Goal: Task Accomplishment & Management: Manage account settings

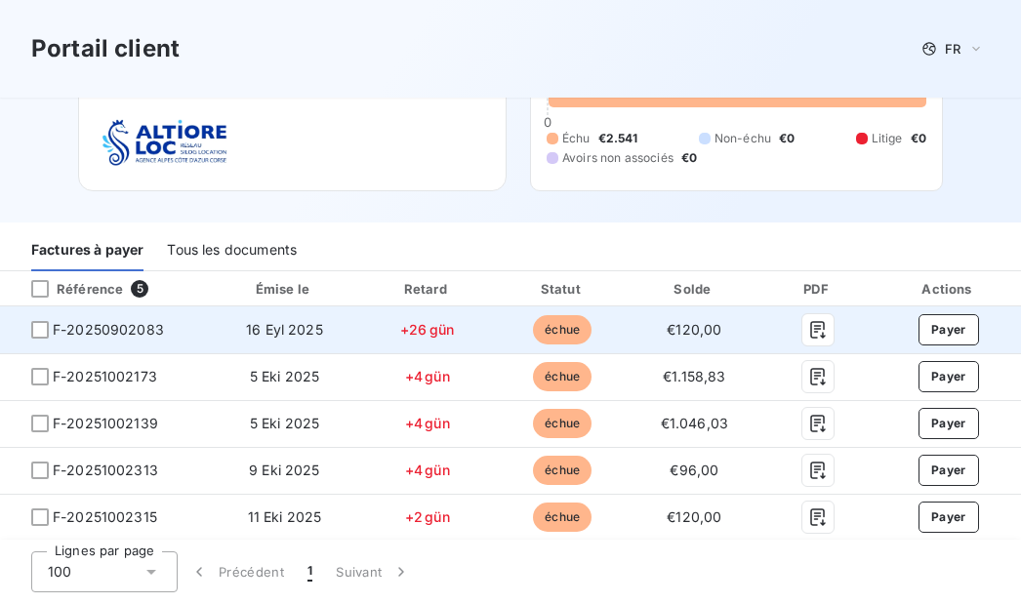
scroll to position [119, 0]
click at [48, 327] on div at bounding box center [40, 330] width 18 height 18
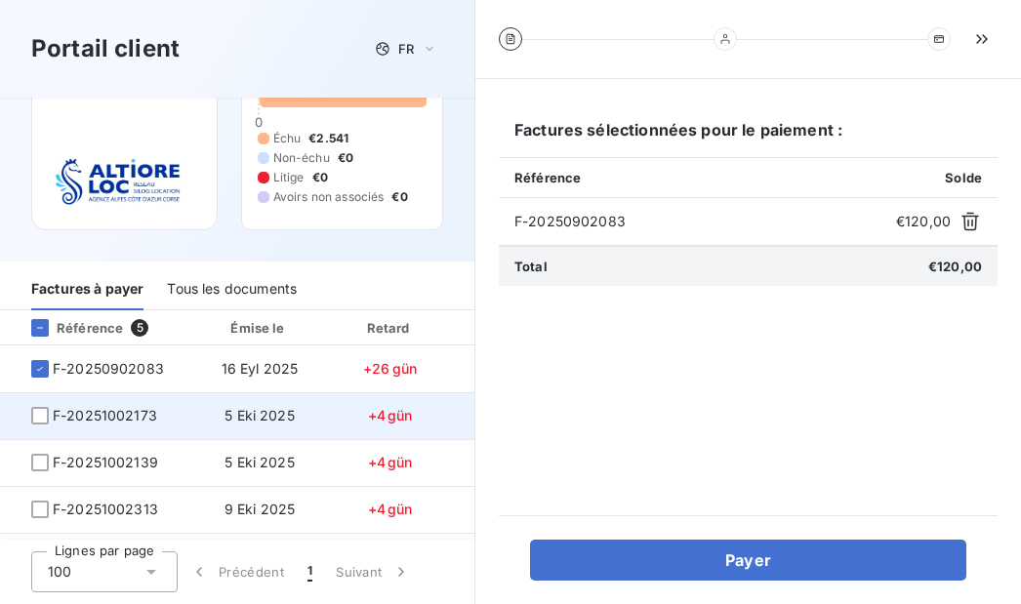
click at [52, 426] on td "F-20251002173" at bounding box center [95, 415] width 191 height 47
click at [40, 418] on div at bounding box center [40, 416] width 18 height 18
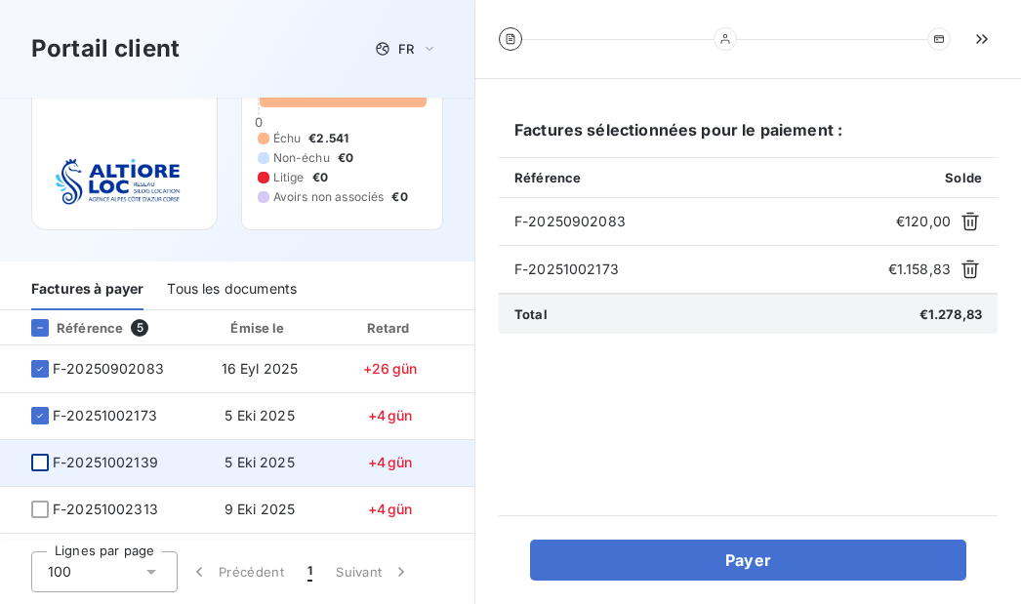
click at [35, 458] on div at bounding box center [40, 463] width 18 height 18
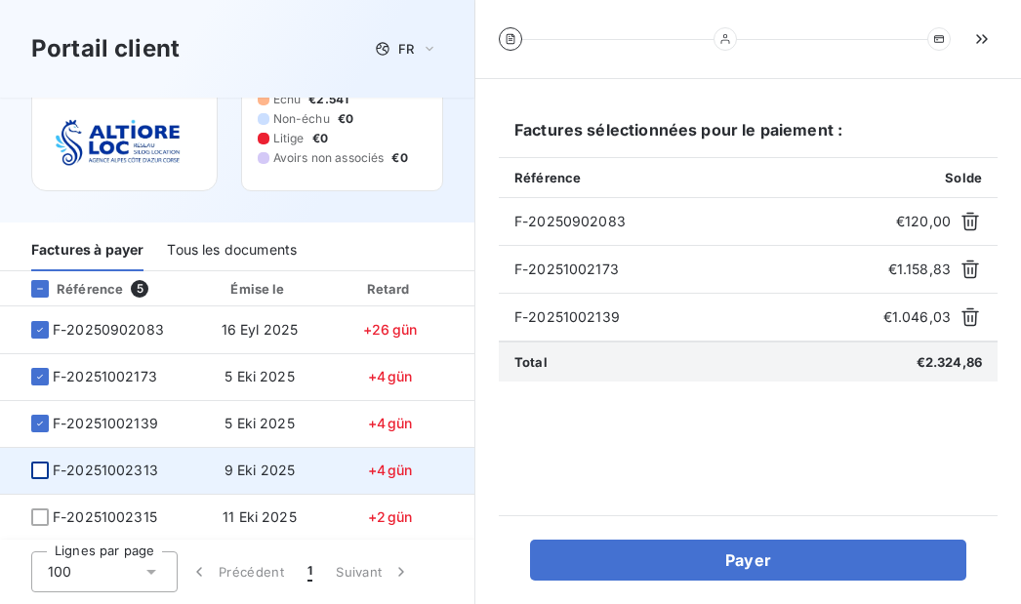
scroll to position [166, 0]
click at [41, 468] on div at bounding box center [40, 471] width 18 height 18
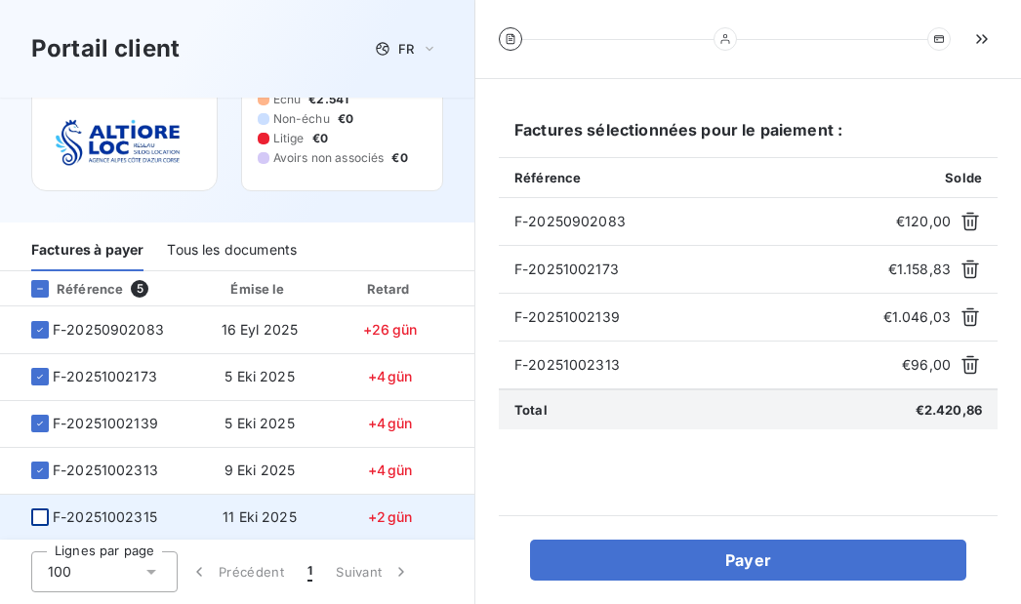
click at [40, 512] on div at bounding box center [40, 517] width 18 height 18
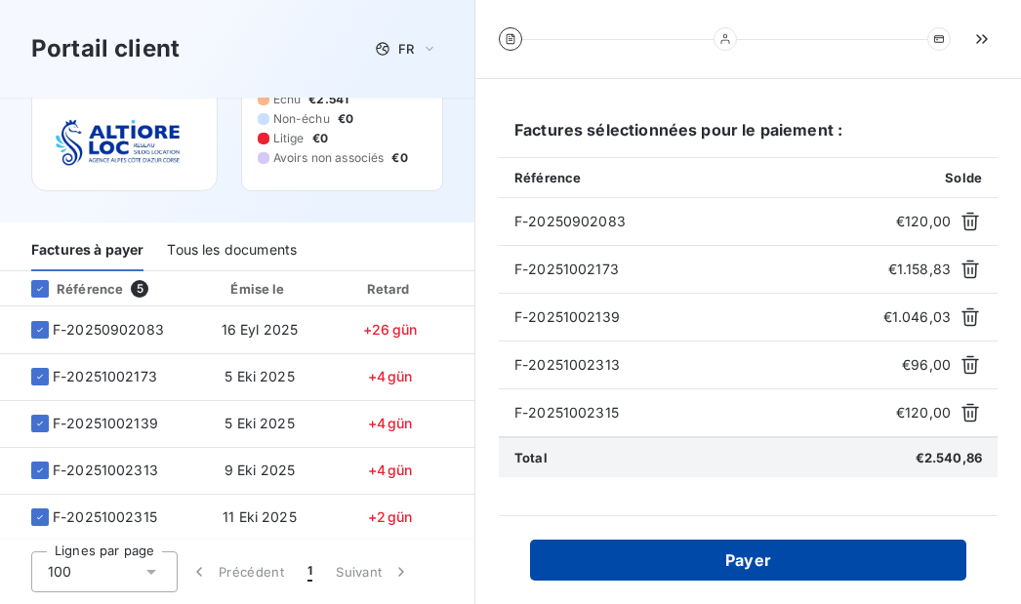
click at [699, 564] on button "Payer" at bounding box center [748, 560] width 436 height 41
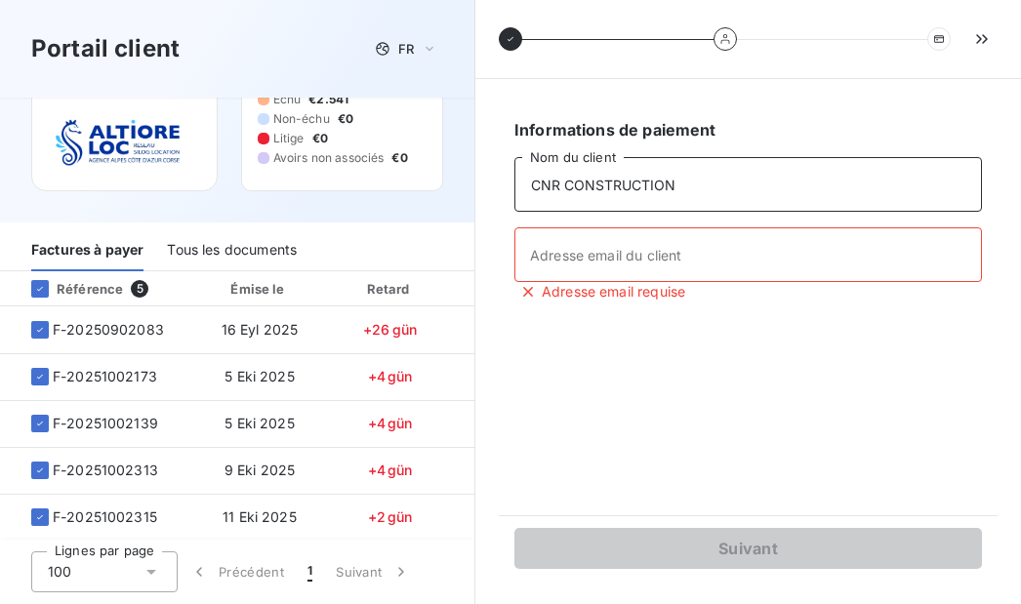
drag, startPoint x: 680, startPoint y: 182, endPoint x: 493, endPoint y: 178, distance: 187.4
